Goal: Information Seeking & Learning: Learn about a topic

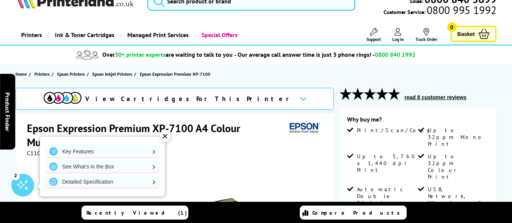
scroll to position [17, 0]
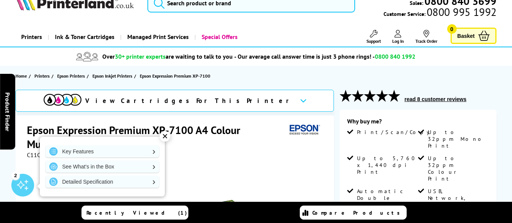
click at [165, 136] on div "✕" at bounding box center [165, 136] width 11 height 11
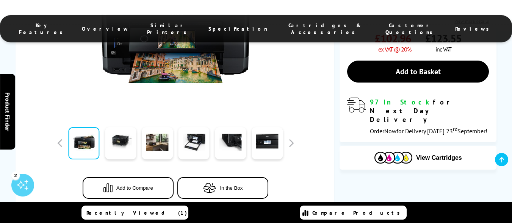
scroll to position [233, 0]
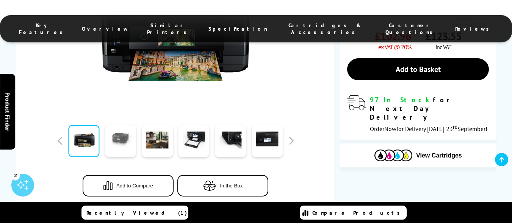
click at [122, 141] on link at bounding box center [120, 141] width 31 height 32
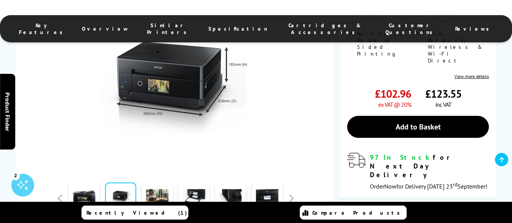
scroll to position [175, 0]
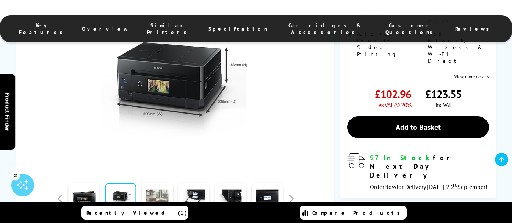
click at [155, 192] on link at bounding box center [157, 199] width 31 height 32
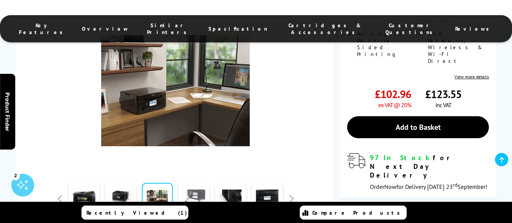
click at [195, 191] on link at bounding box center [194, 199] width 31 height 32
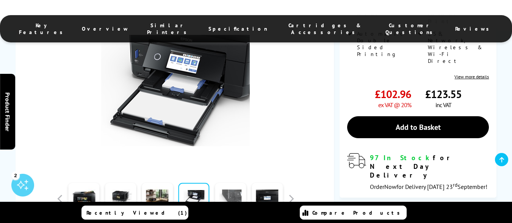
click at [232, 194] on link at bounding box center [230, 199] width 31 height 32
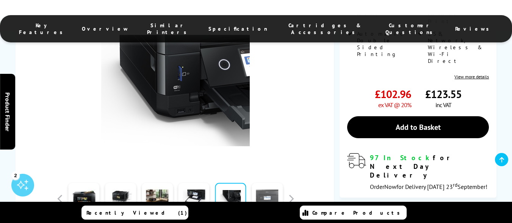
click at [267, 193] on link at bounding box center [267, 199] width 31 height 32
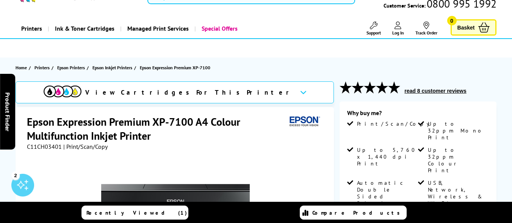
scroll to position [25, 0]
click at [420, 94] on button "read 8 customer reviews" at bounding box center [435, 91] width 66 height 7
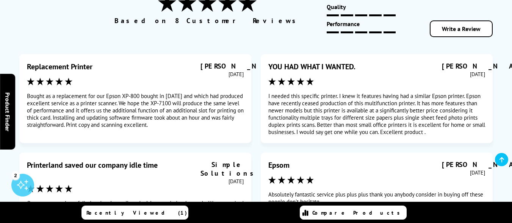
scroll to position [4297, 0]
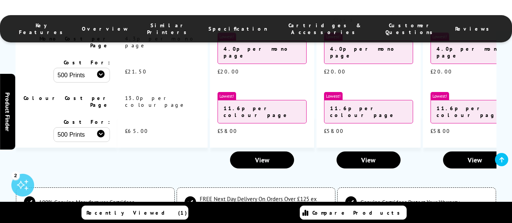
scroll to position [2009, 0]
